Goal: Transaction & Acquisition: Download file/media

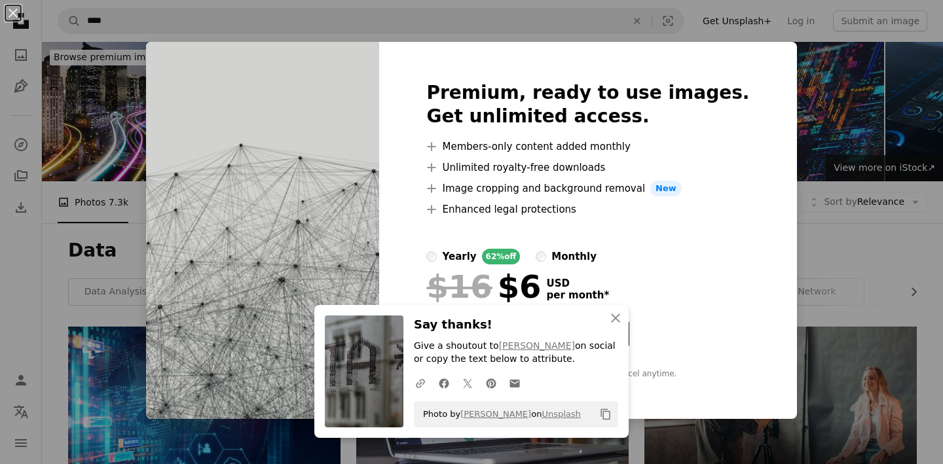
scroll to position [1000, 0]
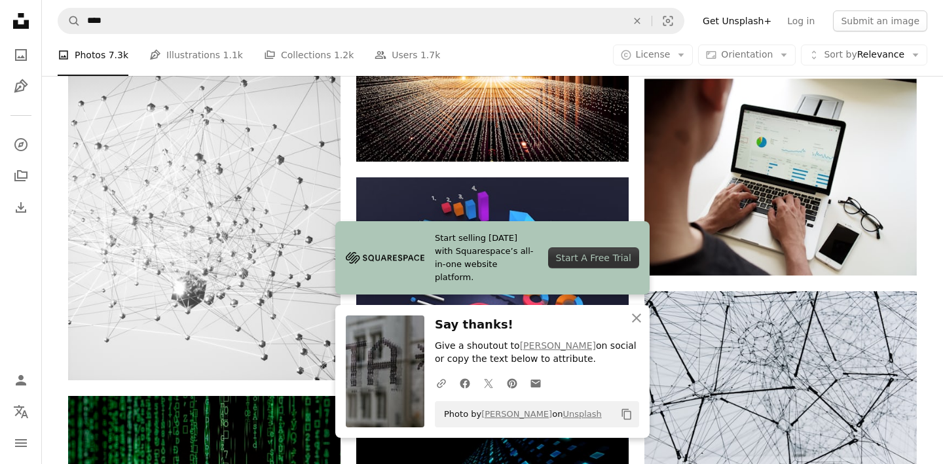
scroll to position [1205, 0]
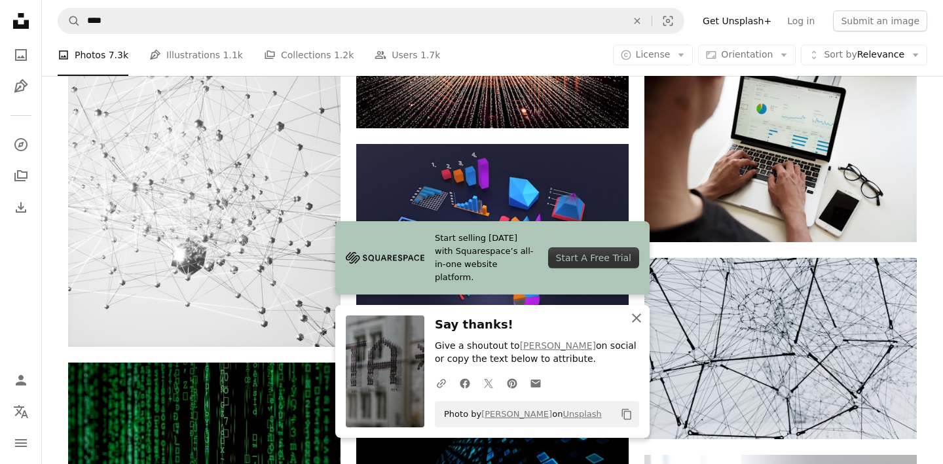
click at [633, 319] on icon "An X shape" at bounding box center [637, 318] width 16 height 16
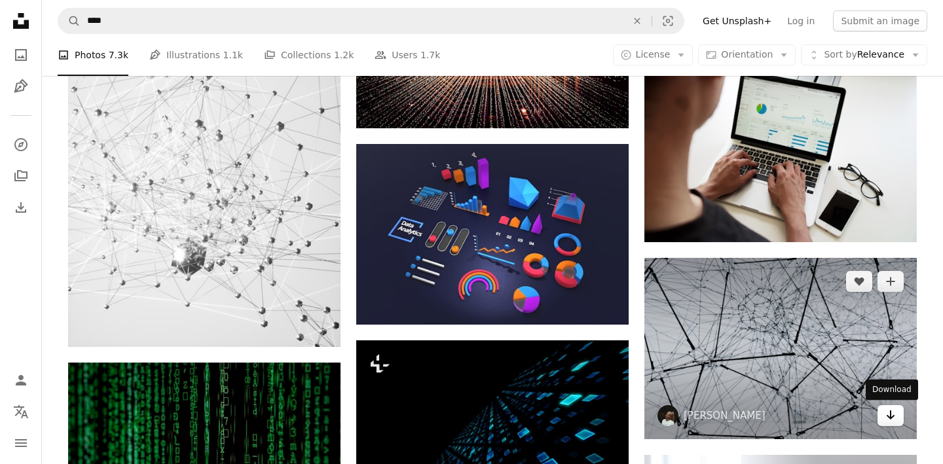
click at [895, 413] on icon "Arrow pointing down" at bounding box center [890, 415] width 10 height 16
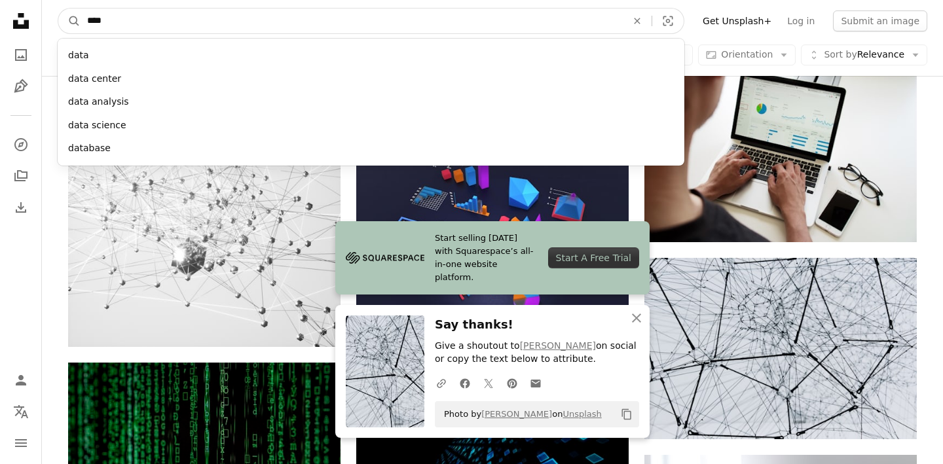
drag, startPoint x: 243, startPoint y: 21, endPoint x: 22, endPoint y: 12, distance: 221.5
click at [24, 13] on div "Unsplash logo Unsplash Home A photo Pen Tool A compass A stack of folders Downl…" at bounding box center [471, 64] width 943 height 2539
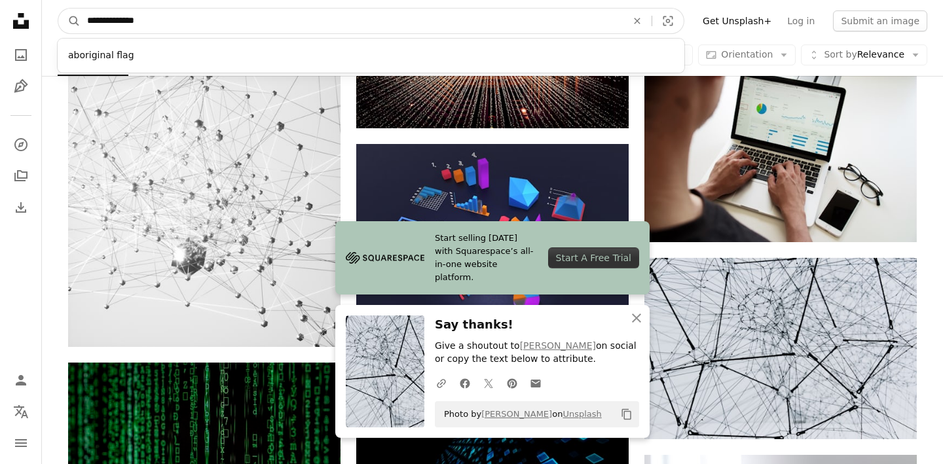
type input "**********"
click button "A magnifying glass" at bounding box center [69, 21] width 22 height 25
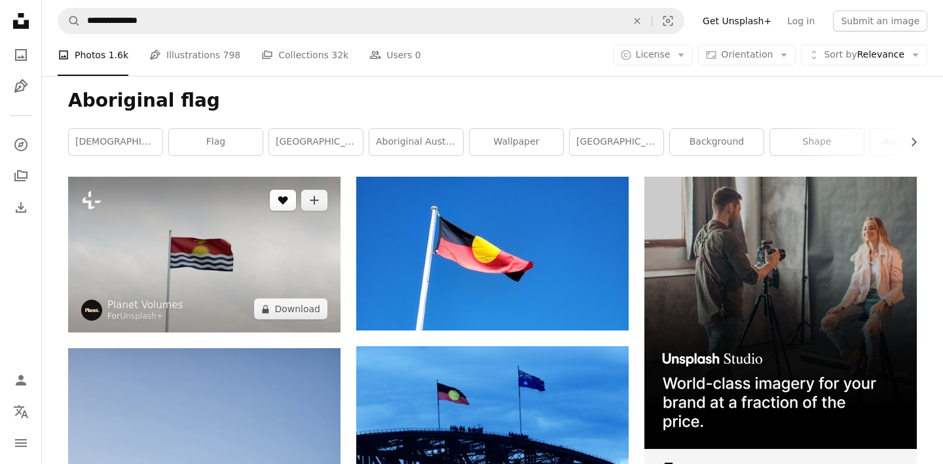
scroll to position [178, 0]
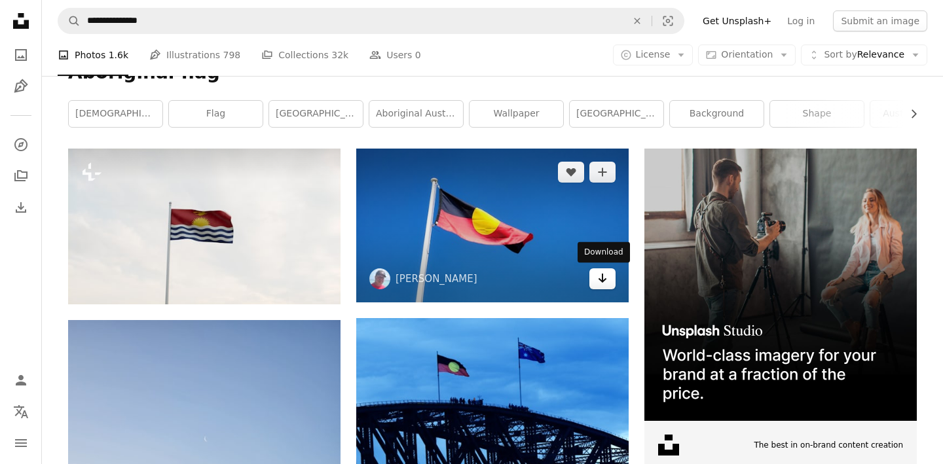
click at [599, 280] on icon "Arrow pointing down" at bounding box center [602, 278] width 10 height 16
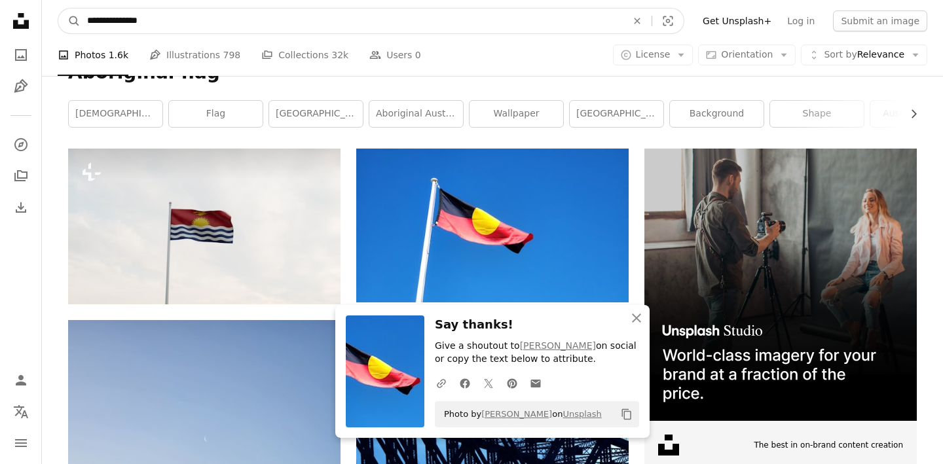
drag, startPoint x: 187, startPoint y: 20, endPoint x: 0, endPoint y: 0, distance: 188.4
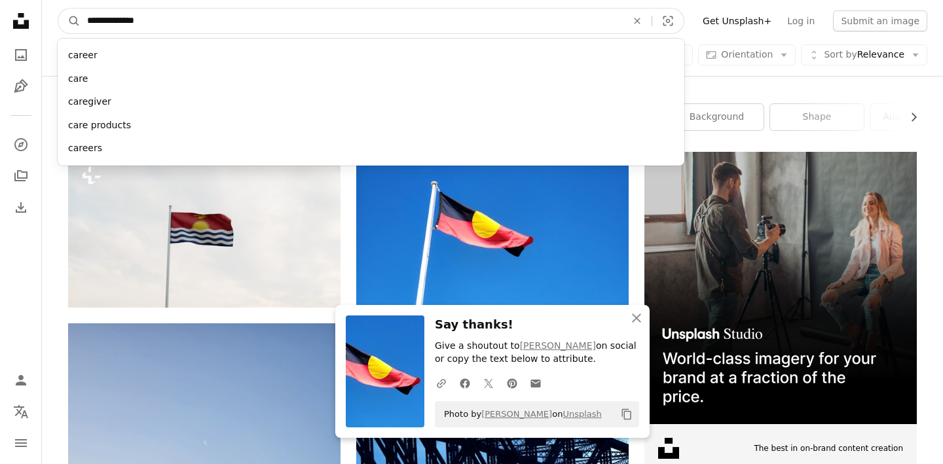
type input "**********"
click button "A magnifying glass" at bounding box center [69, 21] width 22 height 25
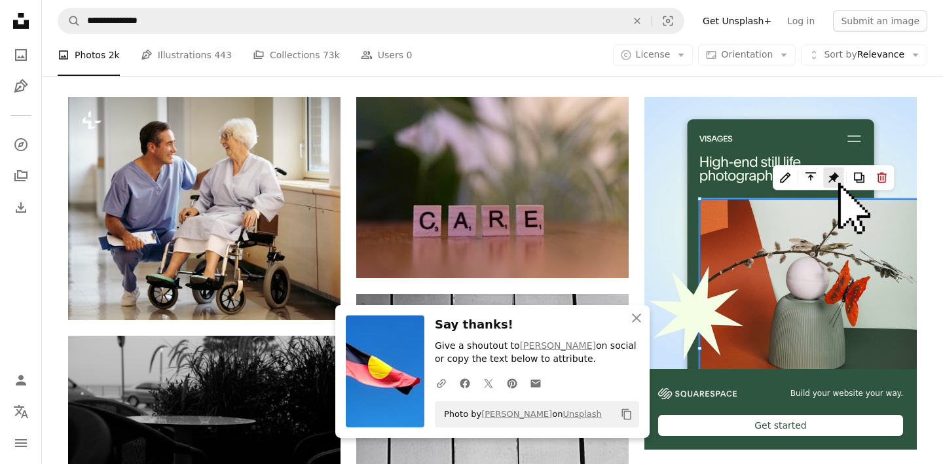
scroll to position [232, 0]
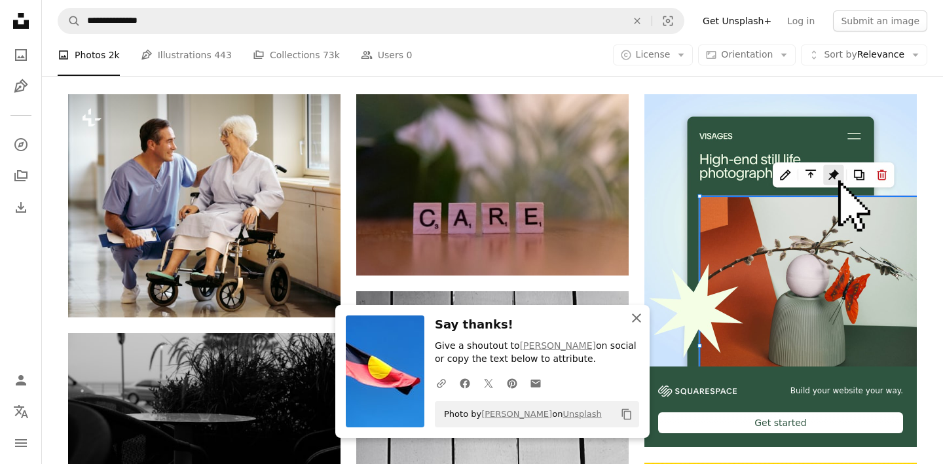
click at [639, 317] on icon "An X shape" at bounding box center [637, 318] width 16 height 16
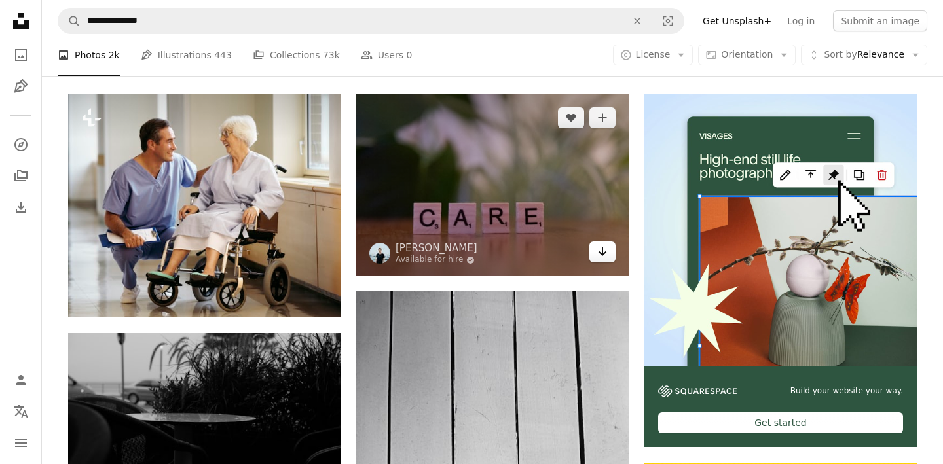
click at [600, 259] on icon "Arrow pointing down" at bounding box center [602, 252] width 10 height 16
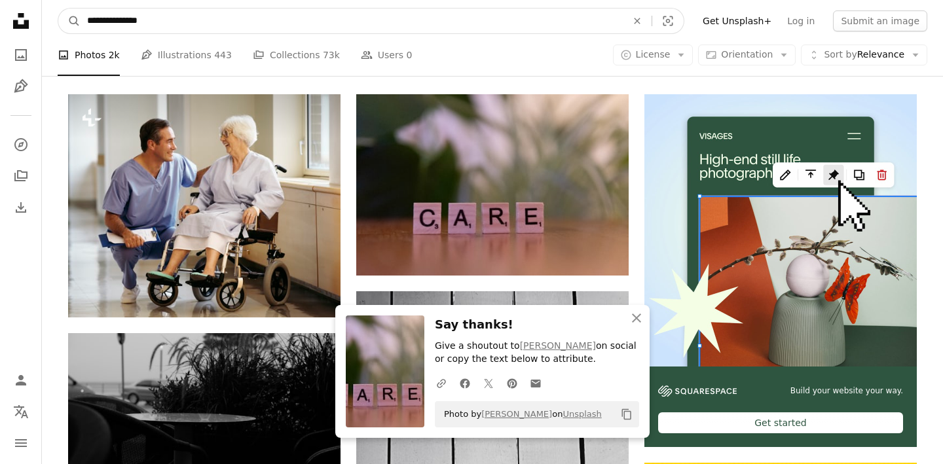
drag, startPoint x: 297, startPoint y: 12, endPoint x: 83, endPoint y: 13, distance: 214.8
click at [83, 13] on input "**********" at bounding box center [352, 21] width 542 height 25
drag, startPoint x: 160, startPoint y: 21, endPoint x: 60, endPoint y: 9, distance: 101.6
click at [60, 10] on form "**********" at bounding box center [371, 21] width 627 height 26
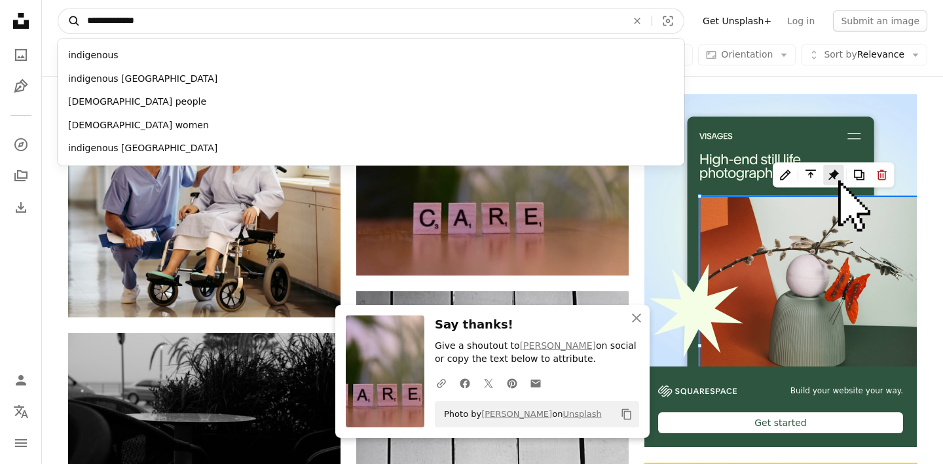
type input "**********"
click button "A magnifying glass" at bounding box center [69, 21] width 22 height 25
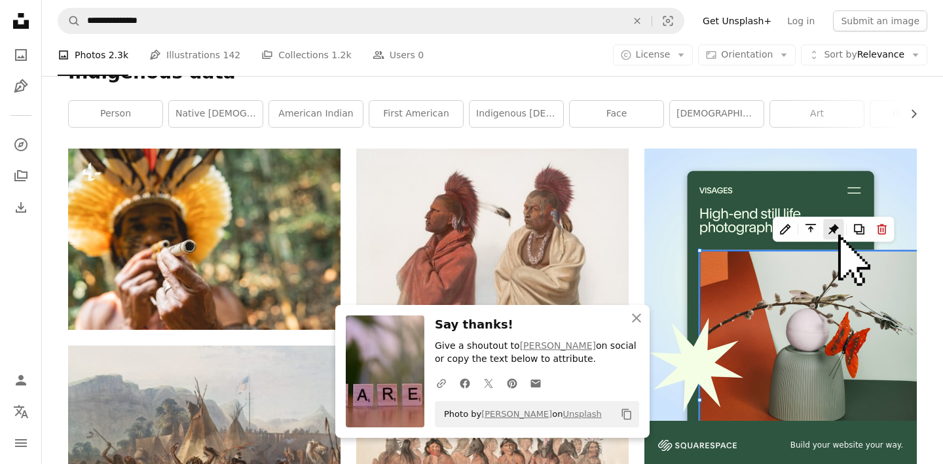
scroll to position [190, 0]
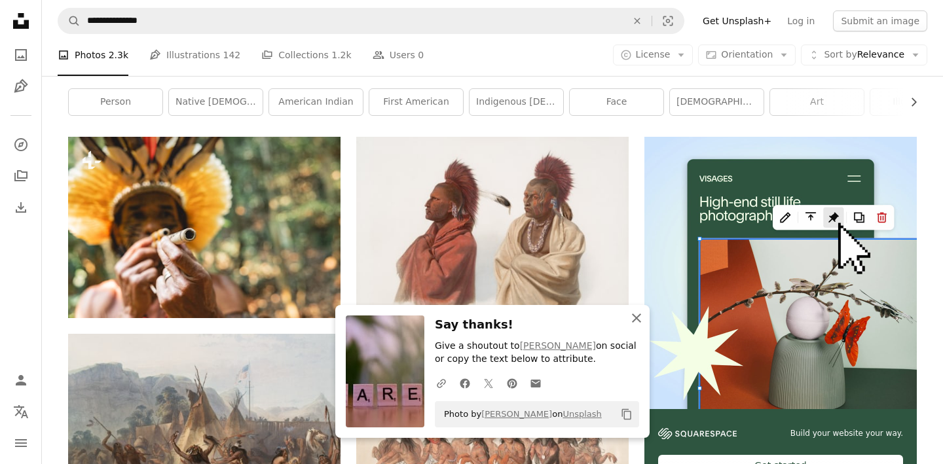
click at [637, 318] on icon "button" at bounding box center [636, 318] width 9 height 9
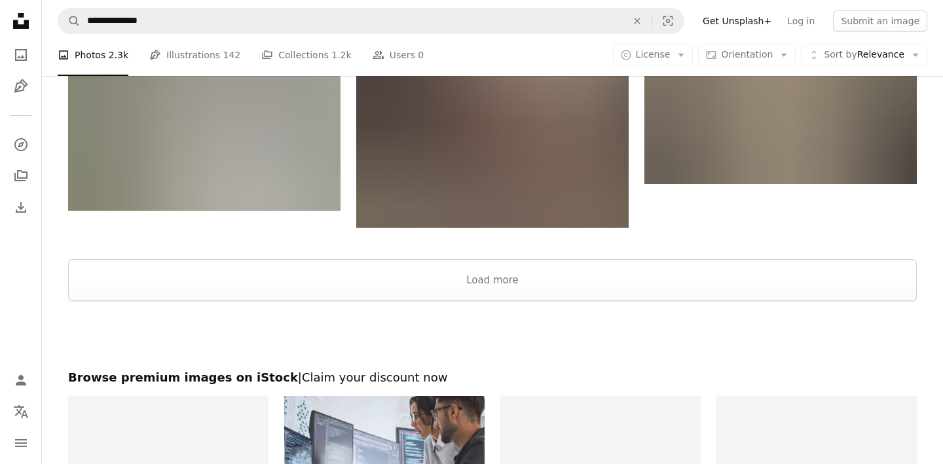
scroll to position [2182, 0]
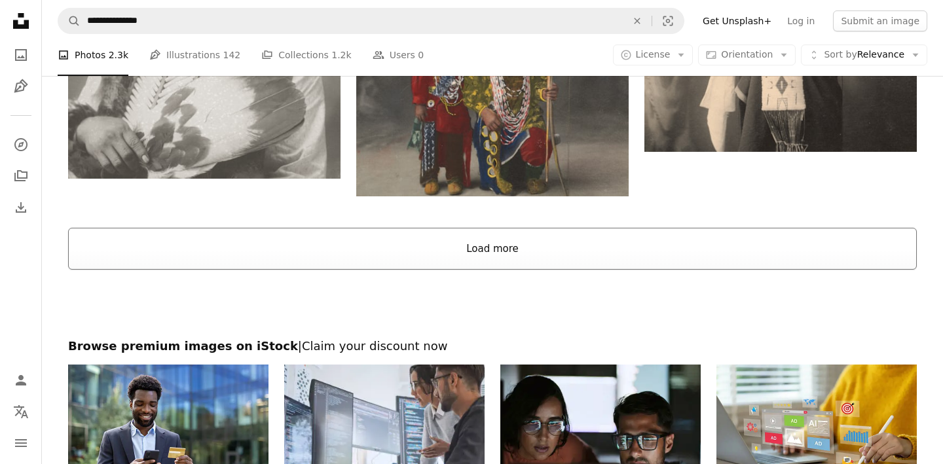
click at [506, 238] on button "Load more" at bounding box center [492, 249] width 849 height 42
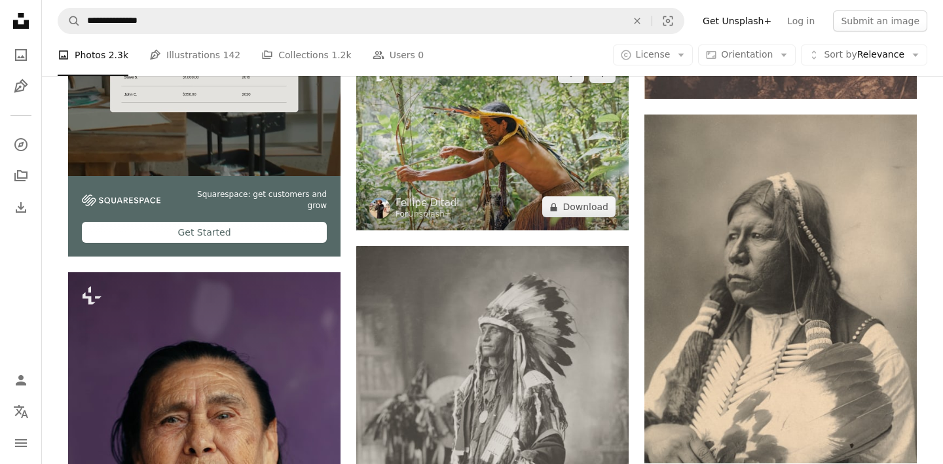
scroll to position [2682, 0]
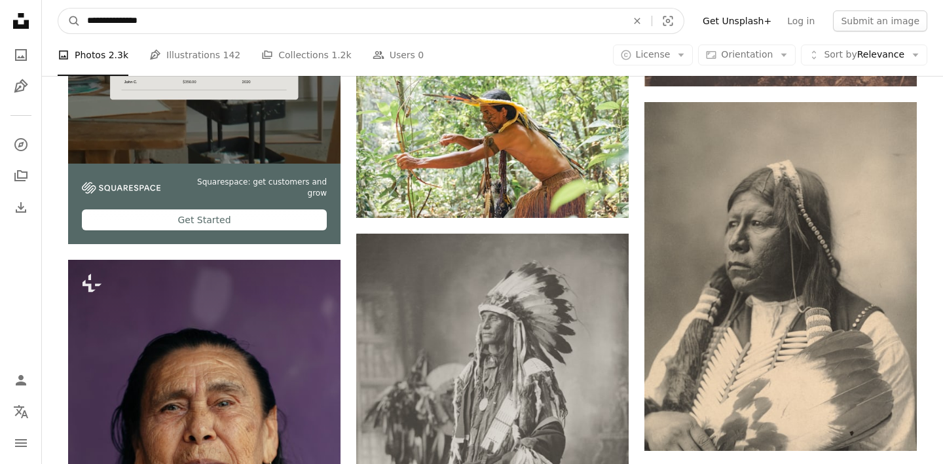
drag, startPoint x: 173, startPoint y: 21, endPoint x: 24, endPoint y: 10, distance: 149.7
type input "*********"
click button "A magnifying glass" at bounding box center [69, 21] width 22 height 25
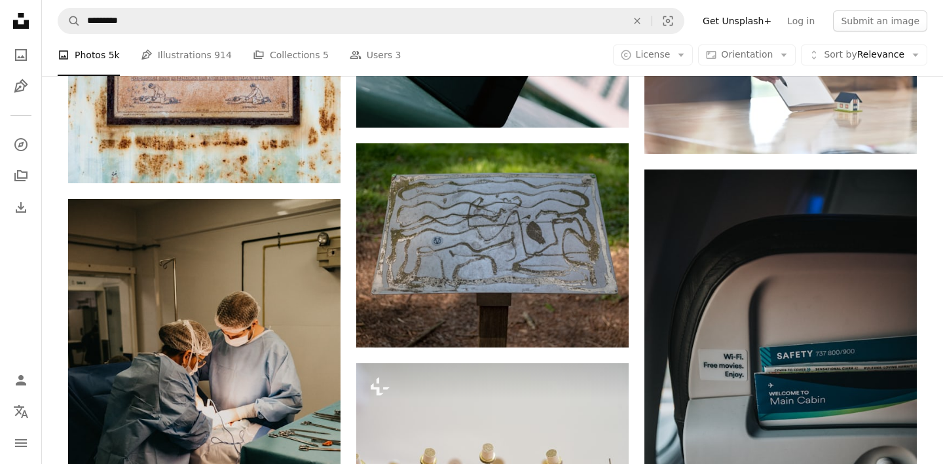
scroll to position [726, 0]
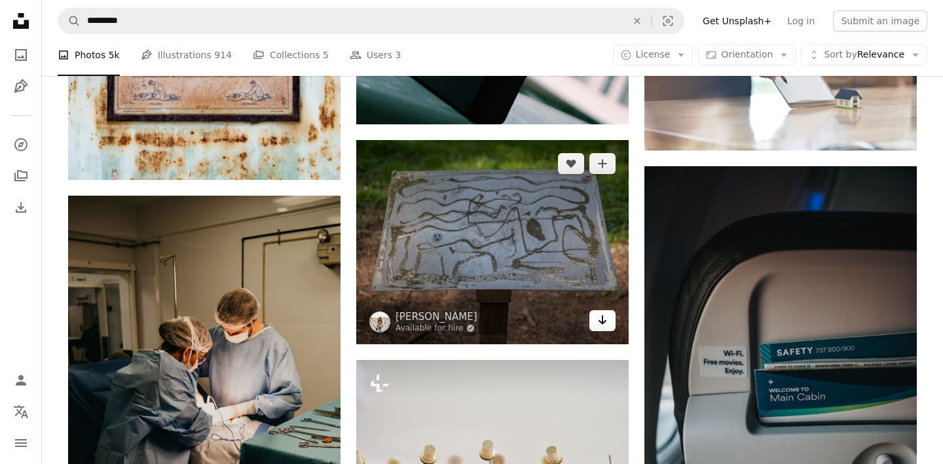
click at [596, 329] on link "Arrow pointing down" at bounding box center [602, 320] width 26 height 21
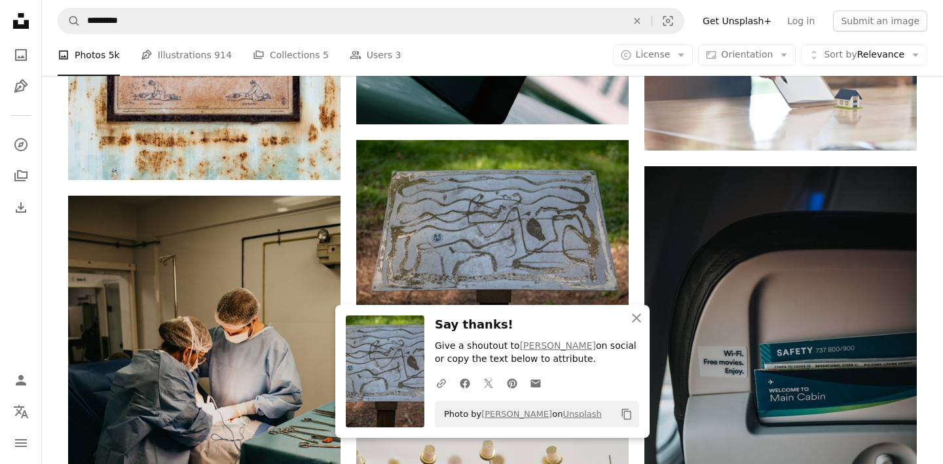
click at [179, 6] on nav "A magnifying glass ********* An X shape Visual search Filters Get Unsplash+ Log…" at bounding box center [492, 21] width 901 height 42
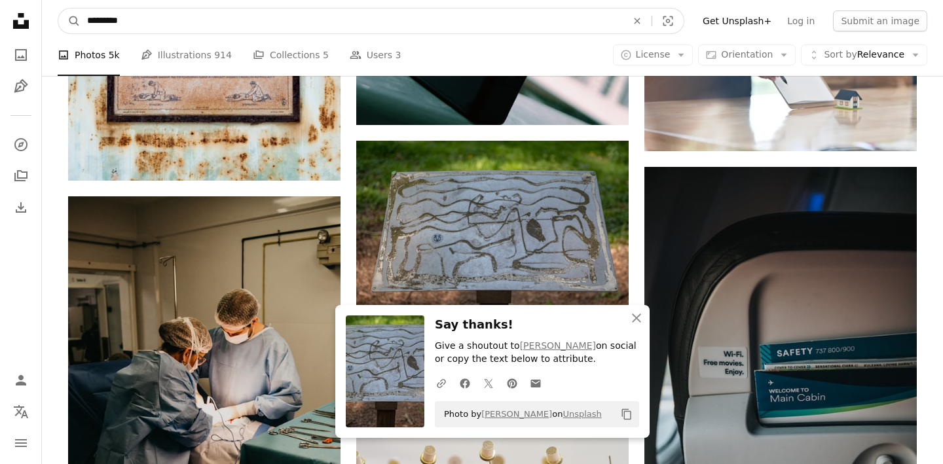
drag, startPoint x: 180, startPoint y: 20, endPoint x: 57, endPoint y: 4, distance: 124.1
click at [60, 5] on nav "A magnifying glass ********* An X shape Visual search Filters Get Unsplash+ Log…" at bounding box center [492, 21] width 901 height 42
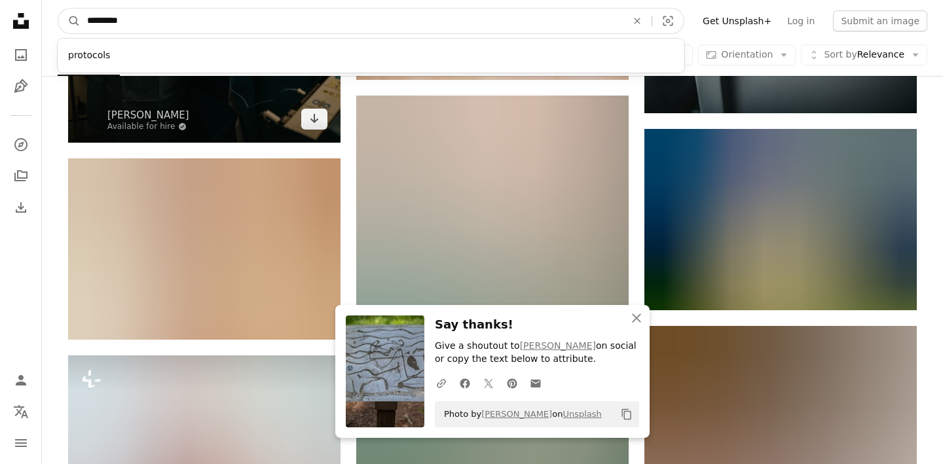
scroll to position [1202, 0]
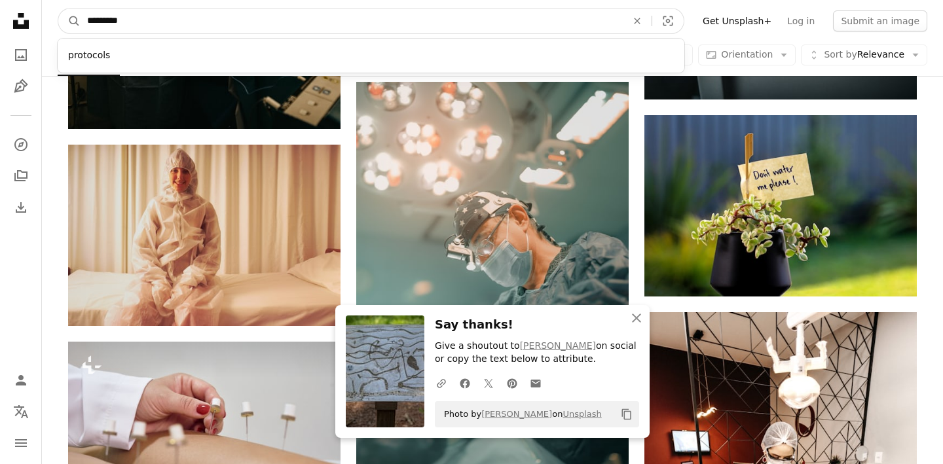
drag, startPoint x: 85, startPoint y: 5, endPoint x: 71, endPoint y: 3, distance: 13.9
drag, startPoint x: 164, startPoint y: 24, endPoint x: 68, endPoint y: -1, distance: 98.8
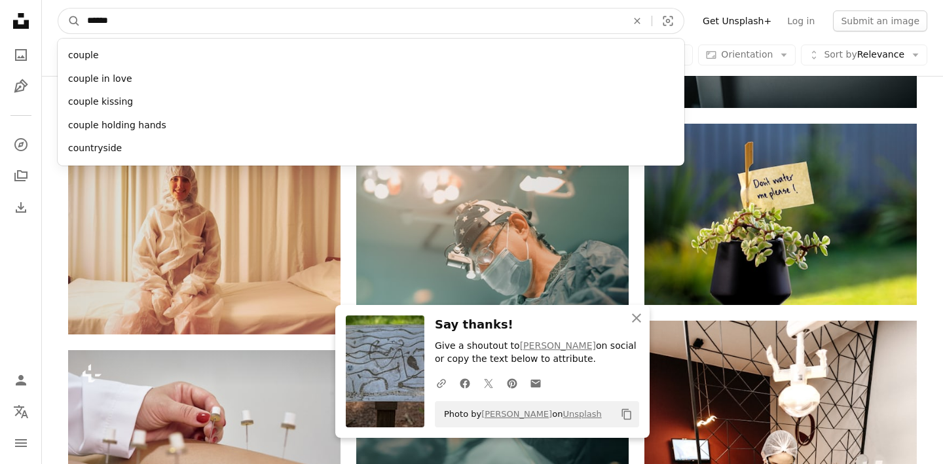
type input "*******"
click button "A magnifying glass" at bounding box center [69, 21] width 22 height 25
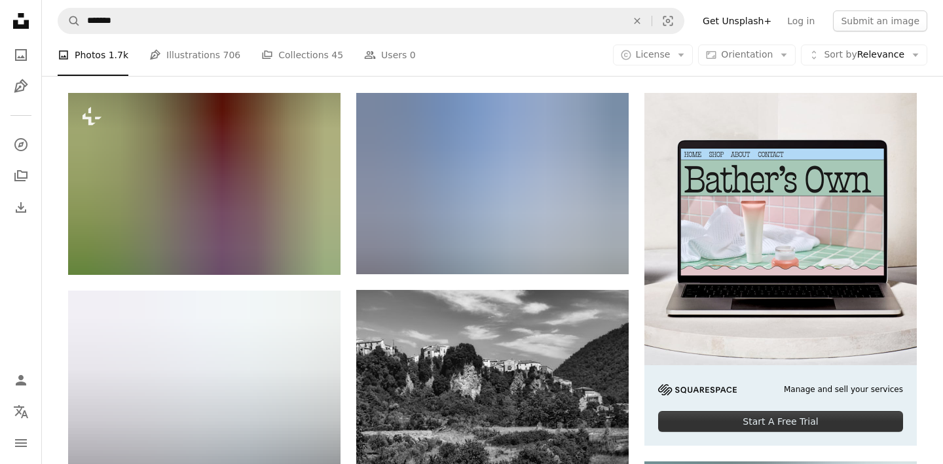
scroll to position [210, 0]
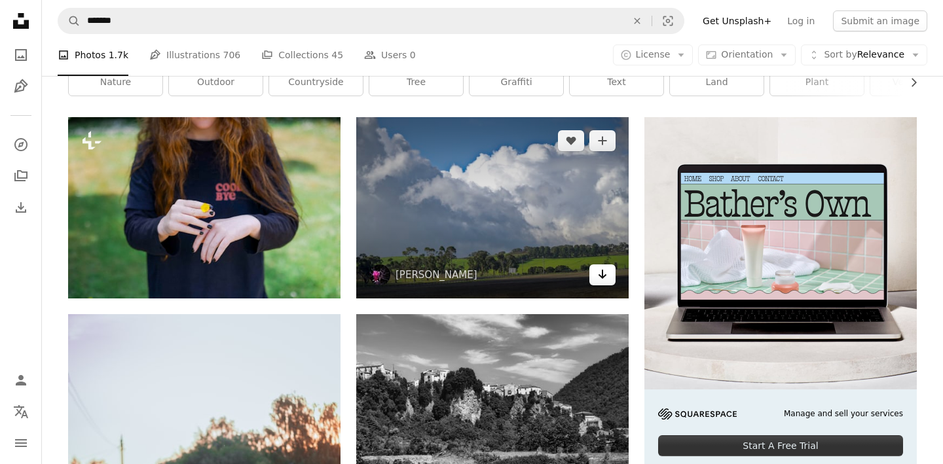
click at [602, 271] on icon "Download" at bounding box center [603, 274] width 9 height 9
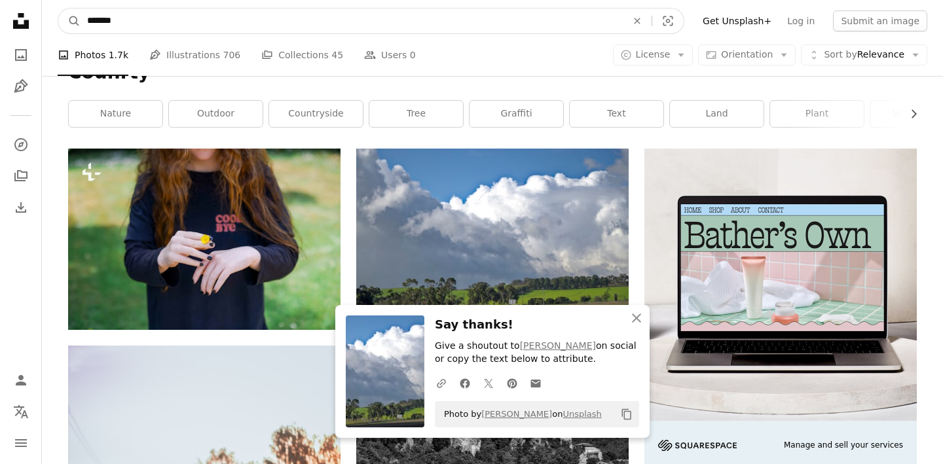
drag, startPoint x: 197, startPoint y: 20, endPoint x: 75, endPoint y: -10, distance: 125.6
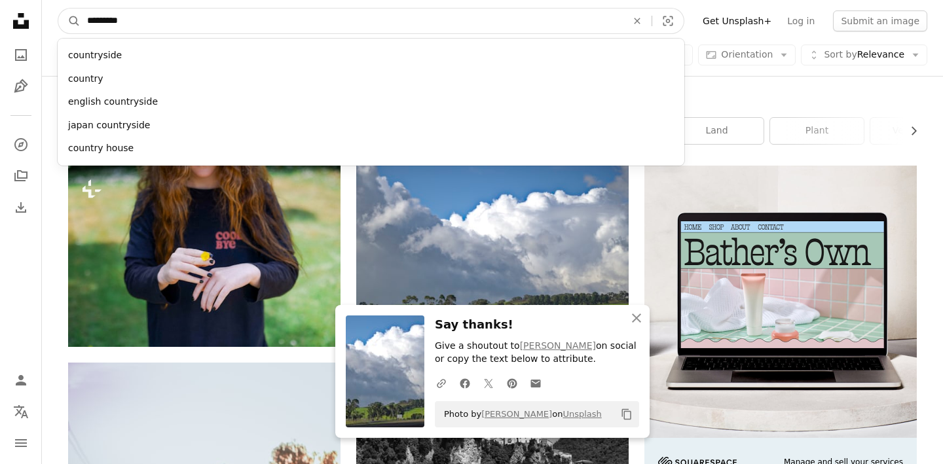
type input "**********"
click button "A magnifying glass" at bounding box center [69, 21] width 22 height 25
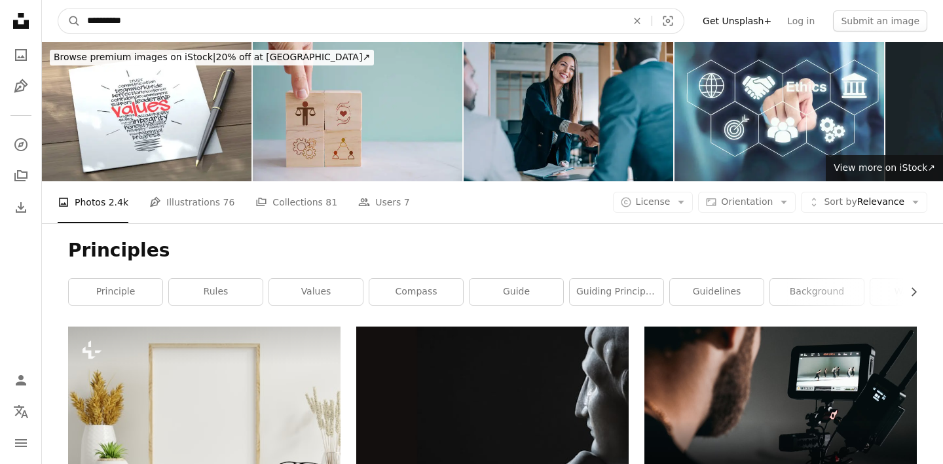
drag, startPoint x: 128, startPoint y: 17, endPoint x: 67, endPoint y: -4, distance: 64.4
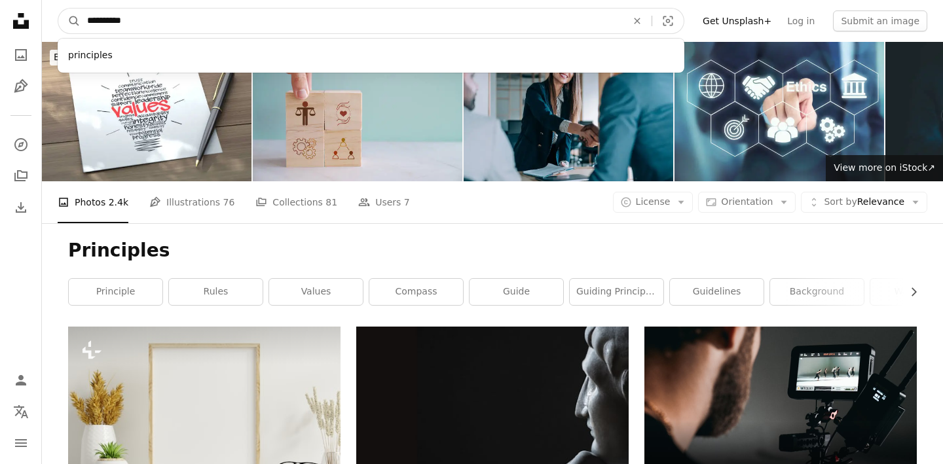
type input "*"
click button "A magnifying glass" at bounding box center [69, 21] width 22 height 25
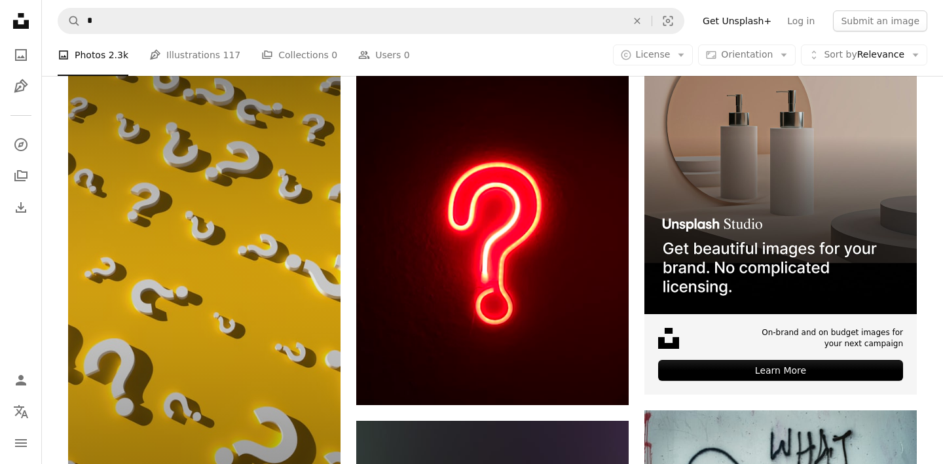
scroll to position [335, 0]
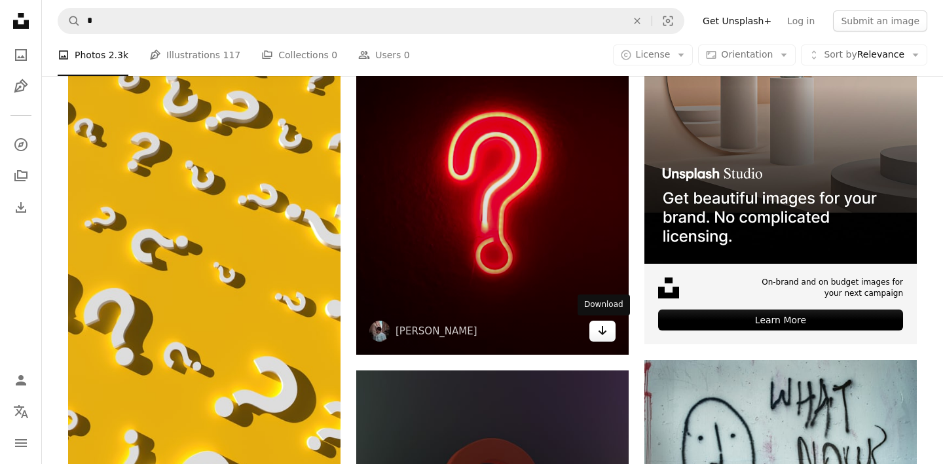
click at [604, 333] on icon "Arrow pointing down" at bounding box center [602, 331] width 10 height 16
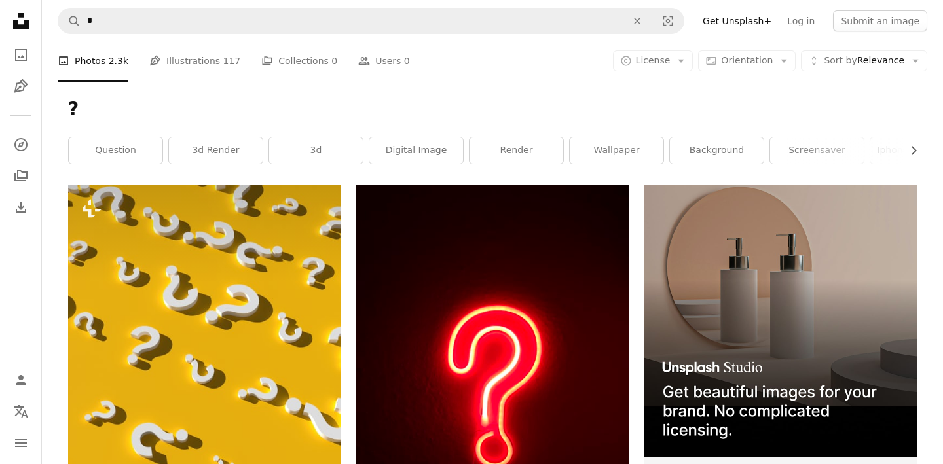
scroll to position [105, 0]
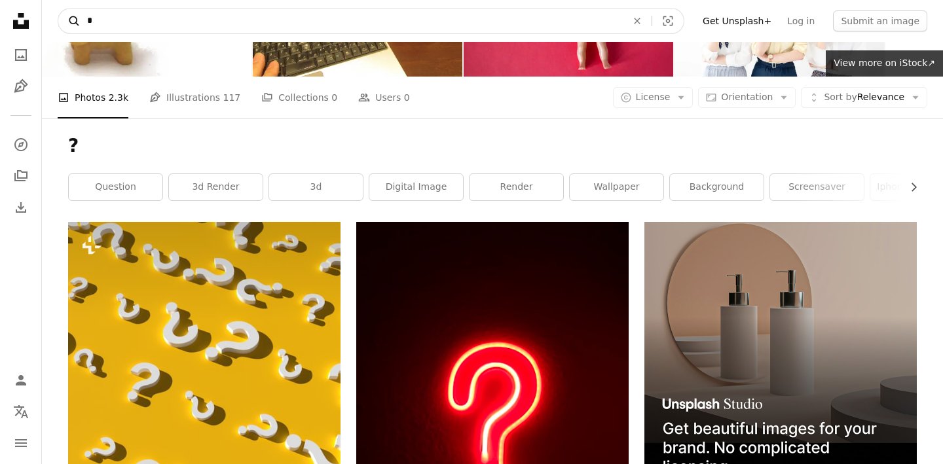
drag, startPoint x: 96, startPoint y: 17, endPoint x: 62, endPoint y: 17, distance: 34.1
click at [67, 17] on form "A magnifying glass * An X shape Visual search" at bounding box center [371, 21] width 627 height 26
type input "**********"
click button "A magnifying glass" at bounding box center [69, 21] width 22 height 25
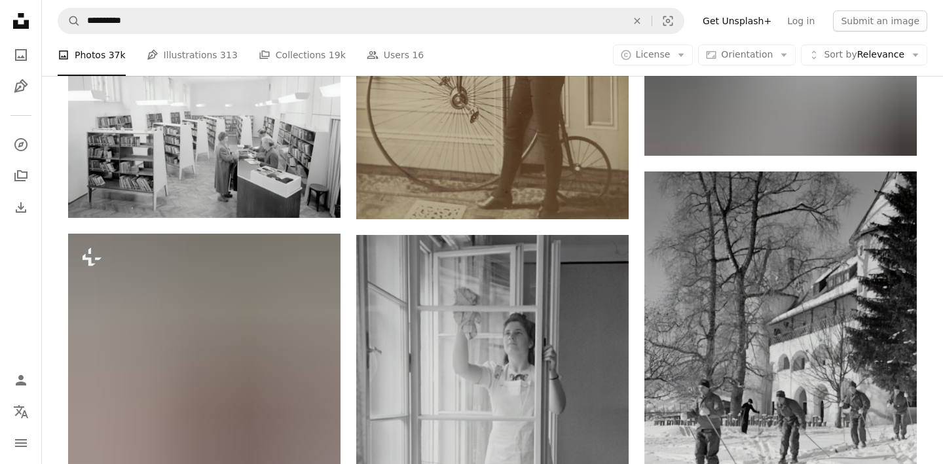
scroll to position [1940, 0]
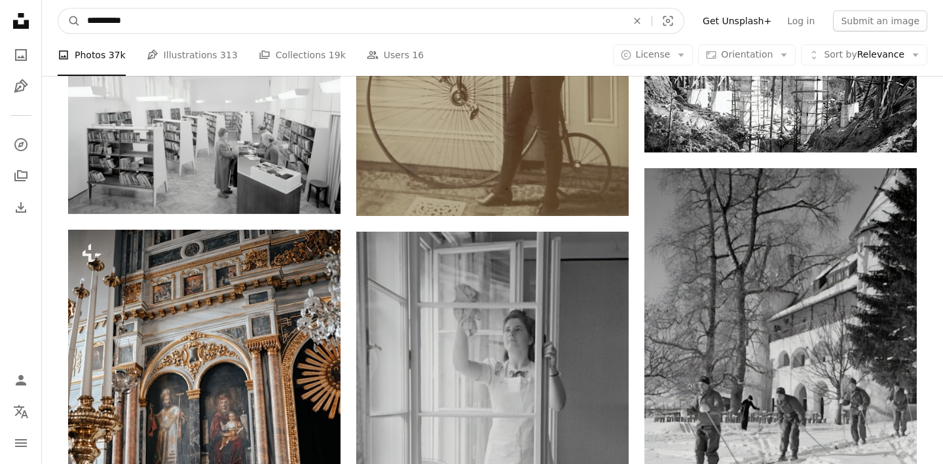
click at [125, 15] on input "**********" at bounding box center [352, 21] width 542 height 25
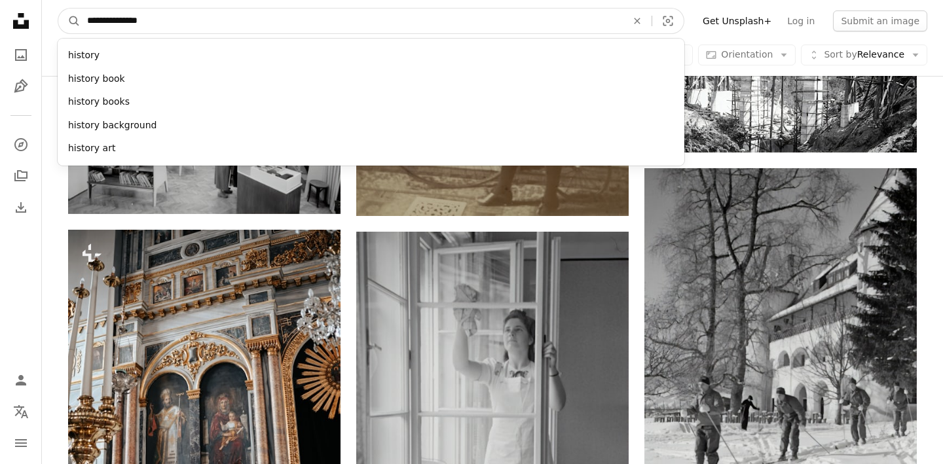
type input "**********"
click at [58, 9] on button "A magnifying glass" at bounding box center [69, 21] width 22 height 25
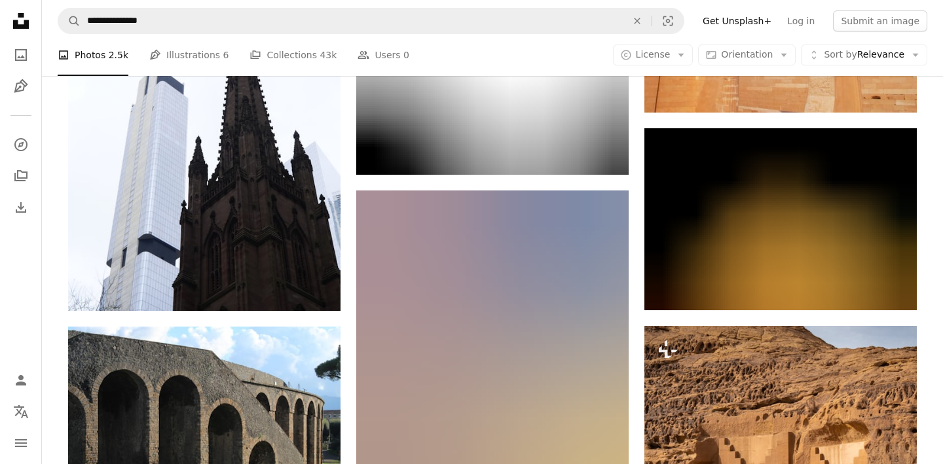
scroll to position [4507, 0]
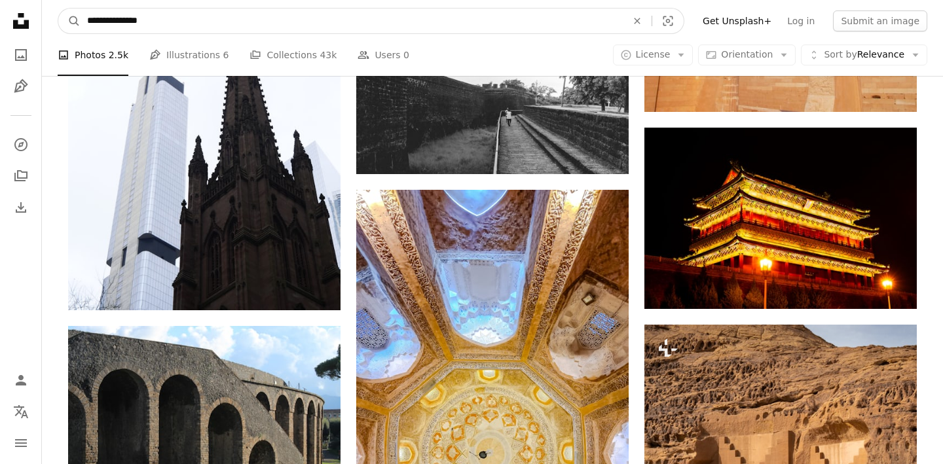
drag, startPoint x: 177, startPoint y: 19, endPoint x: 46, endPoint y: 7, distance: 132.2
click at [49, 9] on nav "**********" at bounding box center [492, 21] width 901 height 42
type input "*"
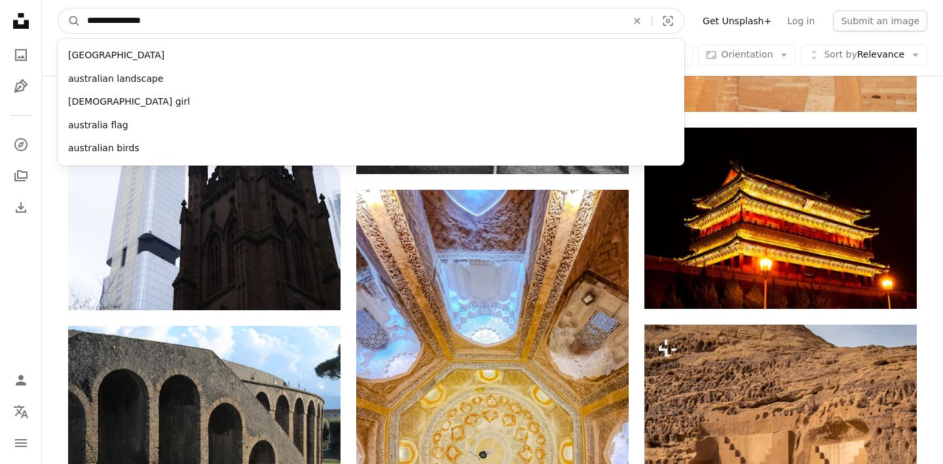
type input "**********"
click button "A magnifying glass" at bounding box center [69, 21] width 22 height 25
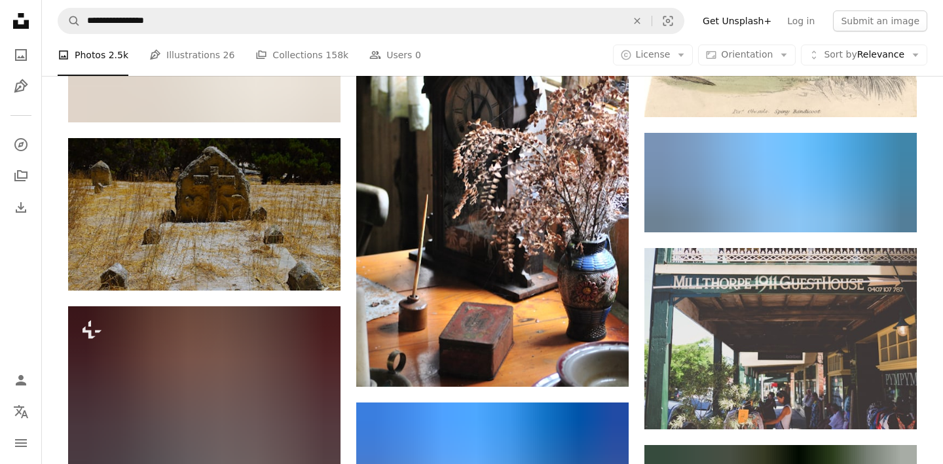
scroll to position [957, 0]
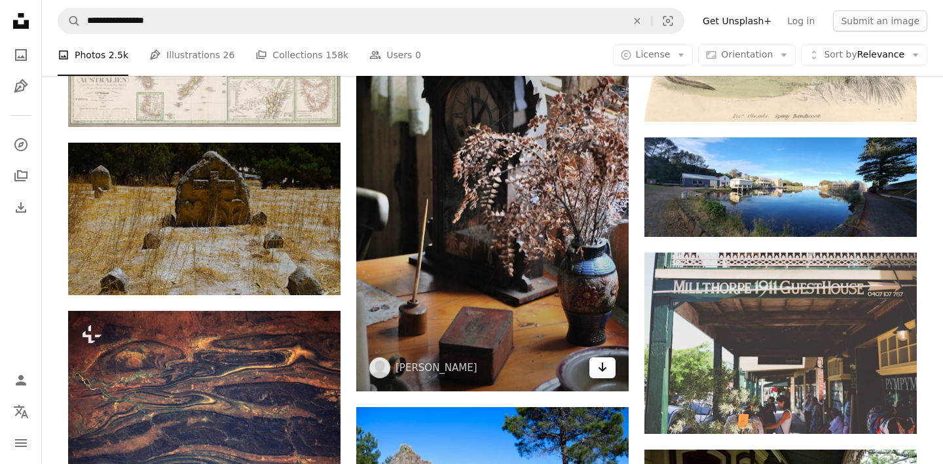
click at [606, 372] on icon "Arrow pointing down" at bounding box center [602, 367] width 10 height 16
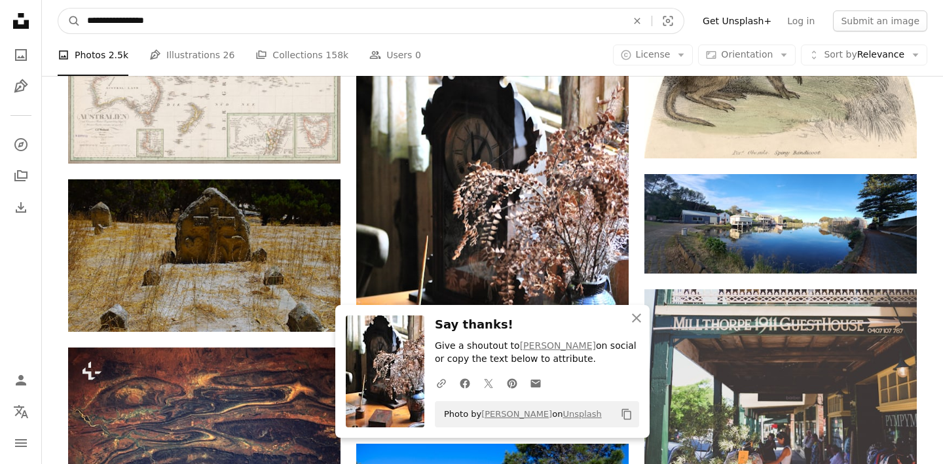
drag, startPoint x: 179, startPoint y: 25, endPoint x: 26, endPoint y: -14, distance: 158.7
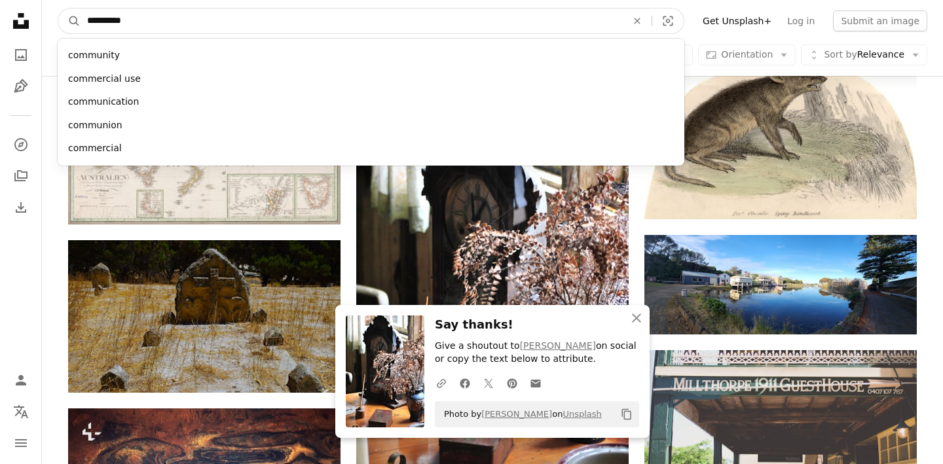
type input "**********"
click button "A magnifying glass" at bounding box center [69, 21] width 22 height 25
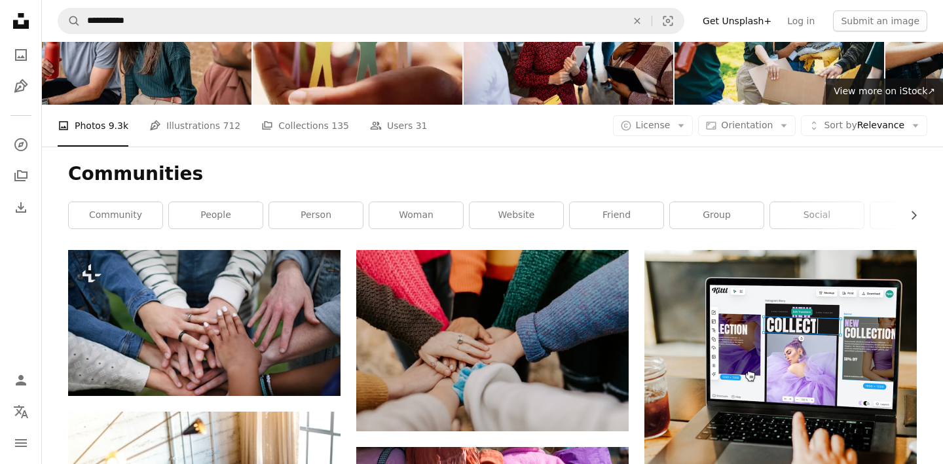
scroll to position [73, 0]
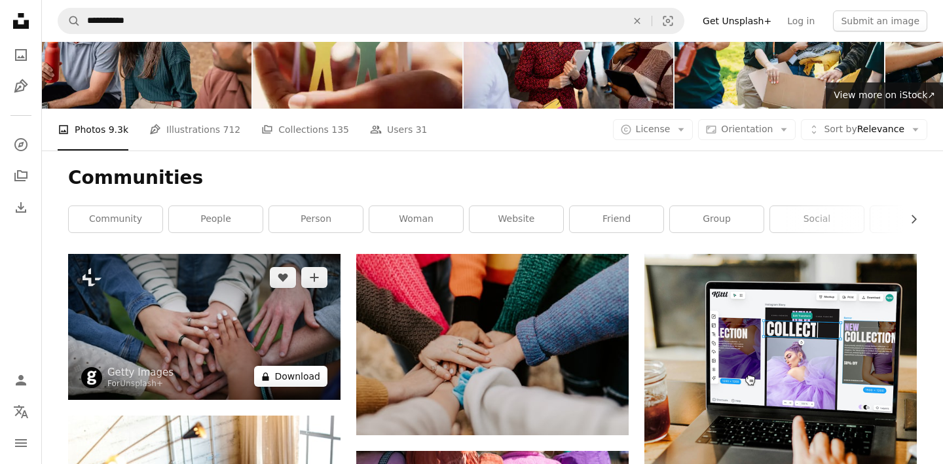
click at [308, 377] on button "A lock Download" at bounding box center [290, 376] width 73 height 21
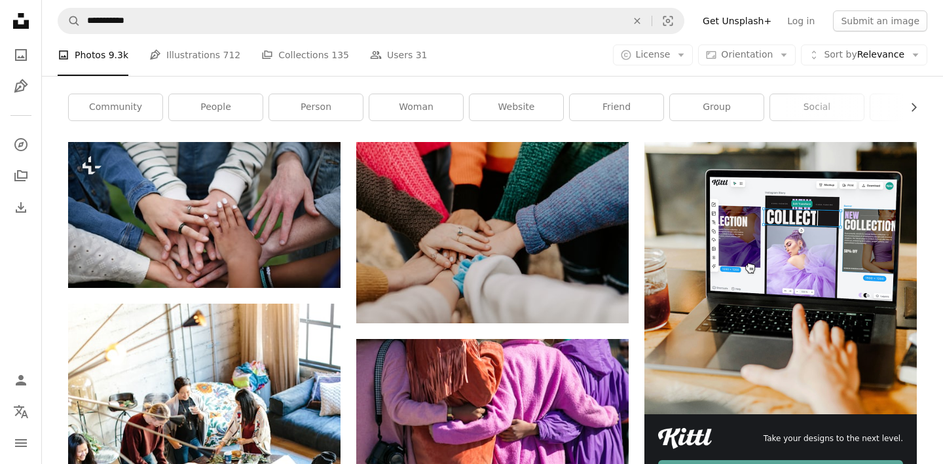
scroll to position [188, 0]
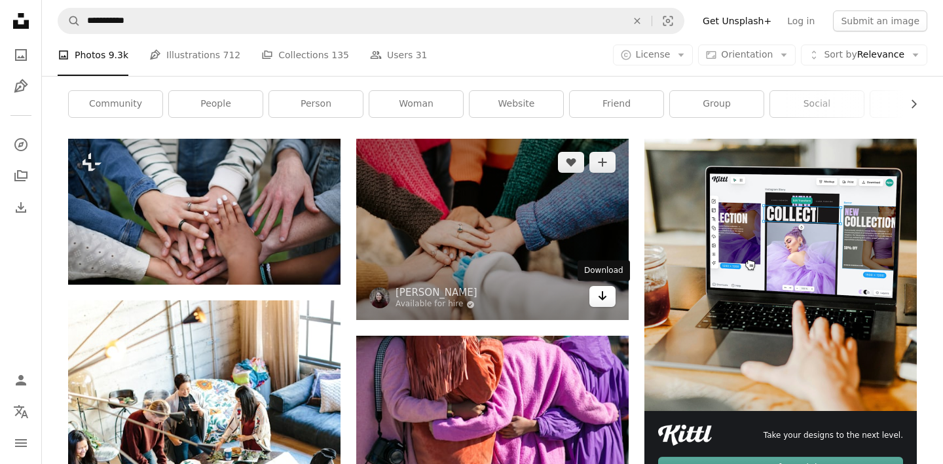
click at [599, 303] on icon "Arrow pointing down" at bounding box center [602, 296] width 10 height 16
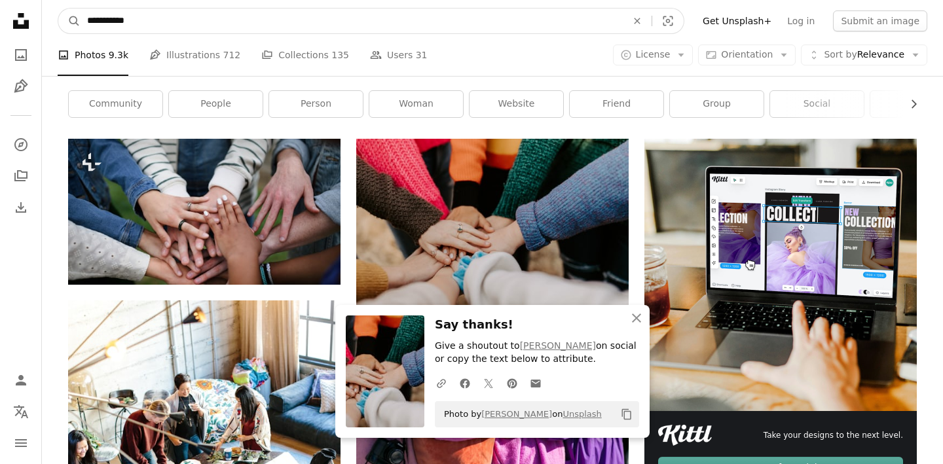
drag, startPoint x: 159, startPoint y: 22, endPoint x: 46, endPoint y: -6, distance: 116.6
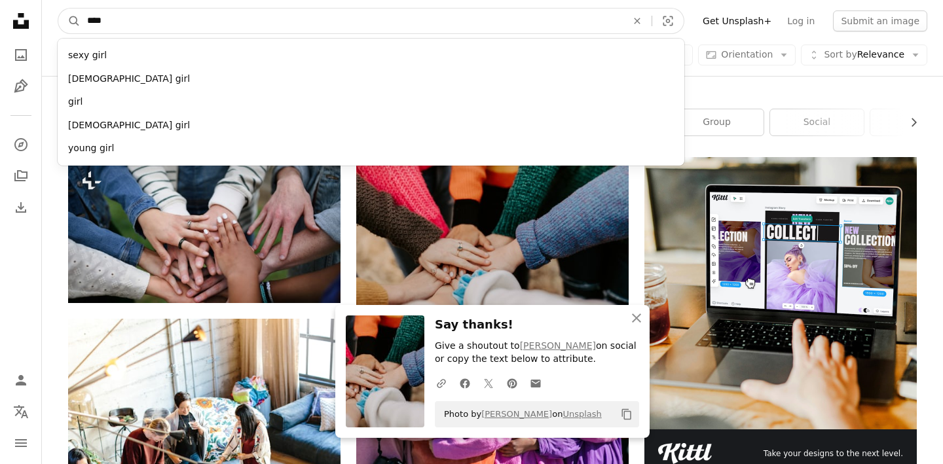
type input "****"
click at [58, 9] on button "A magnifying glass" at bounding box center [69, 21] width 22 height 25
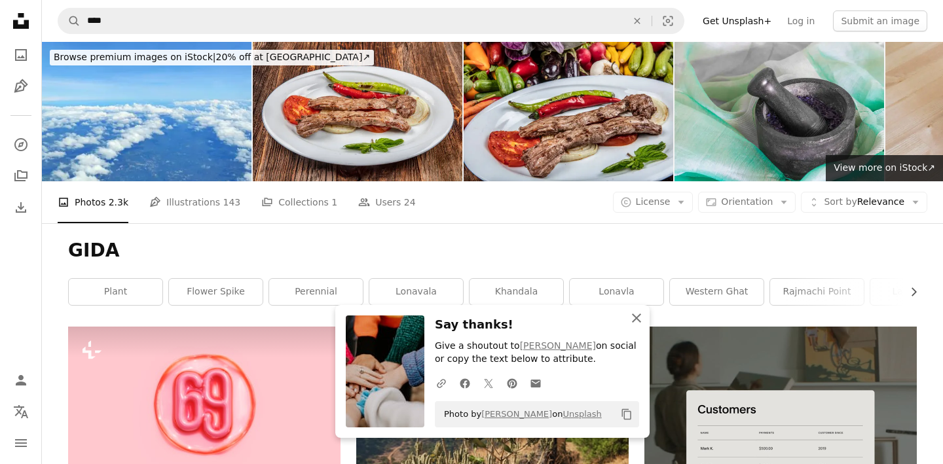
click at [636, 318] on icon "button" at bounding box center [636, 318] width 9 height 9
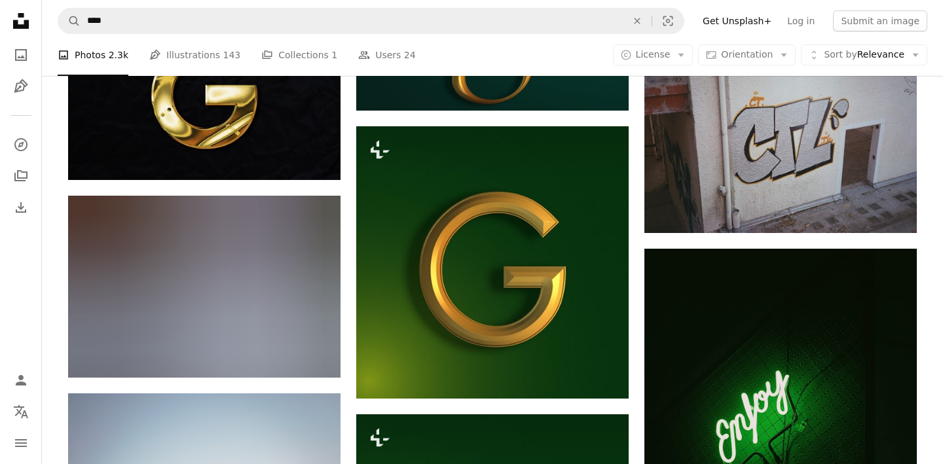
scroll to position [867, 0]
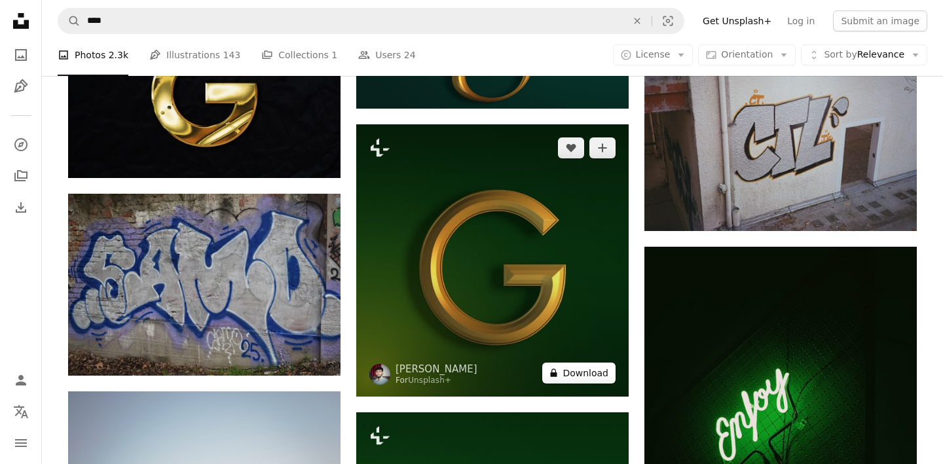
click at [594, 377] on button "A lock Download" at bounding box center [578, 373] width 73 height 21
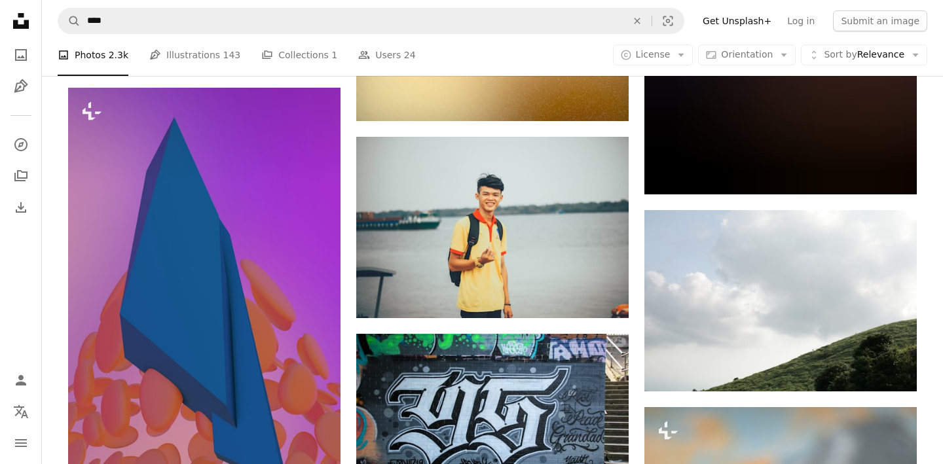
scroll to position [3027, 0]
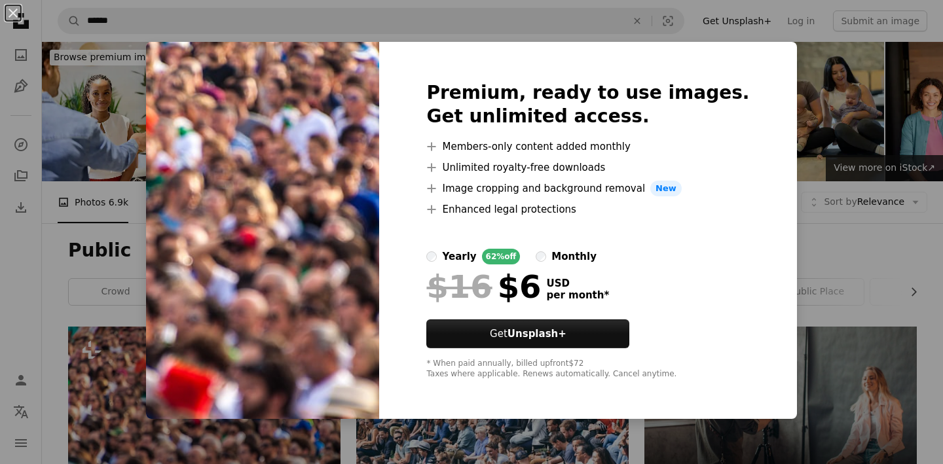
scroll to position [296, 0]
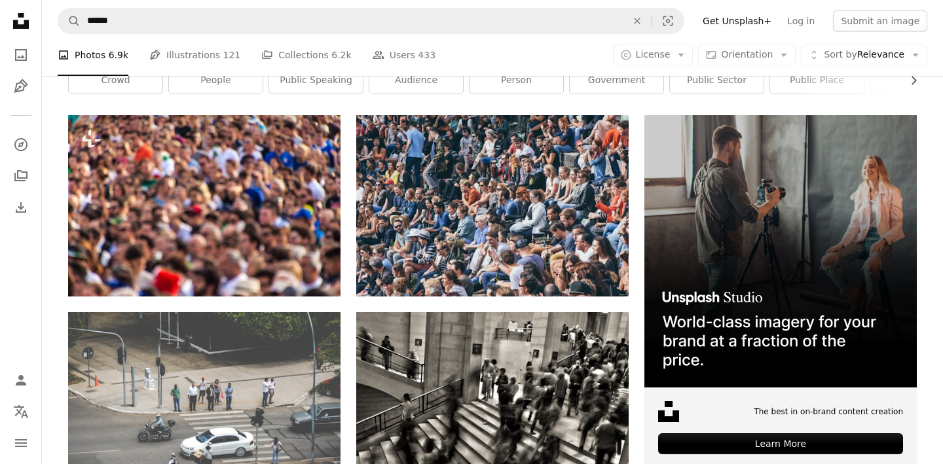
scroll to position [197, 0]
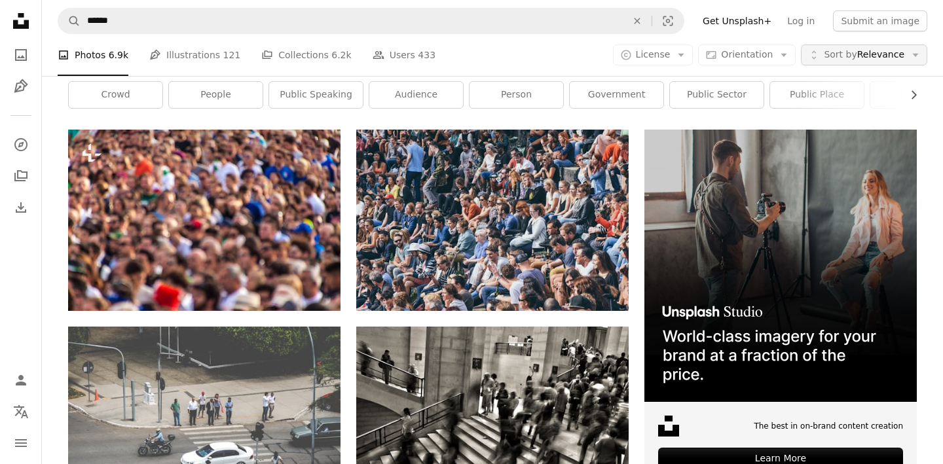
click at [867, 47] on button "Unfold Sort by Relevance Arrow down" at bounding box center [864, 55] width 126 height 21
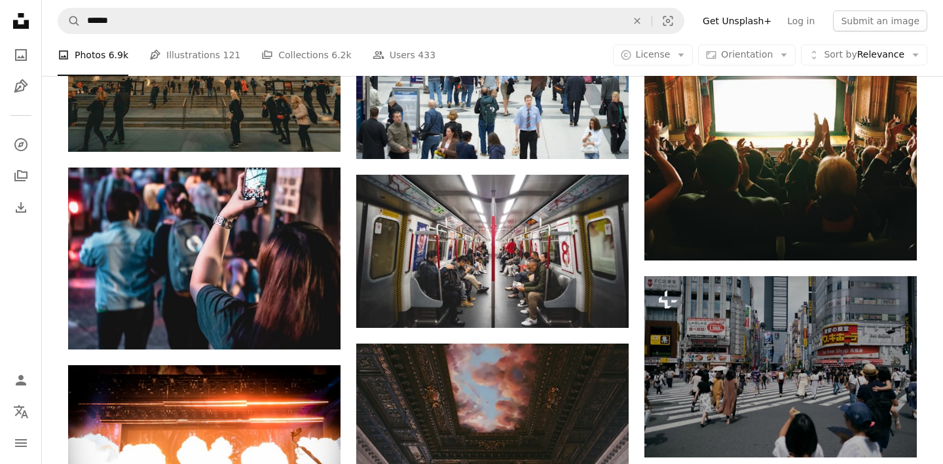
scroll to position [974, 0]
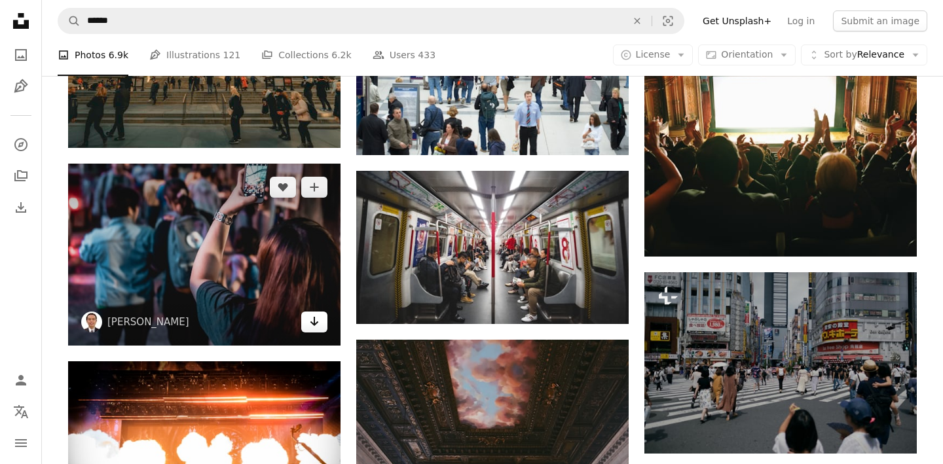
click at [314, 322] on icon "Download" at bounding box center [314, 321] width 9 height 9
